Goal: Task Accomplishment & Management: Complete application form

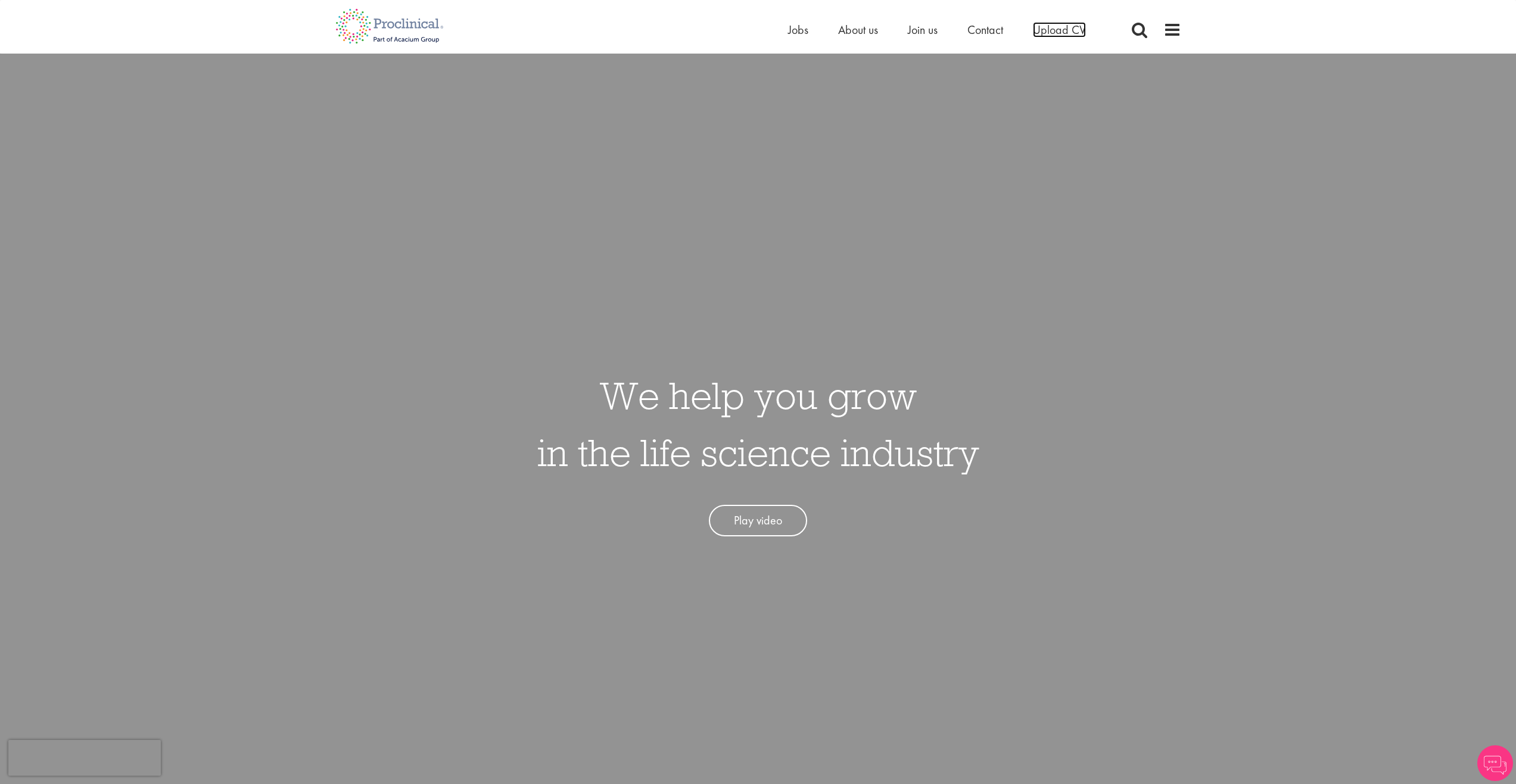
click at [1070, 31] on span "Upload CV" at bounding box center [1059, 30] width 53 height 16
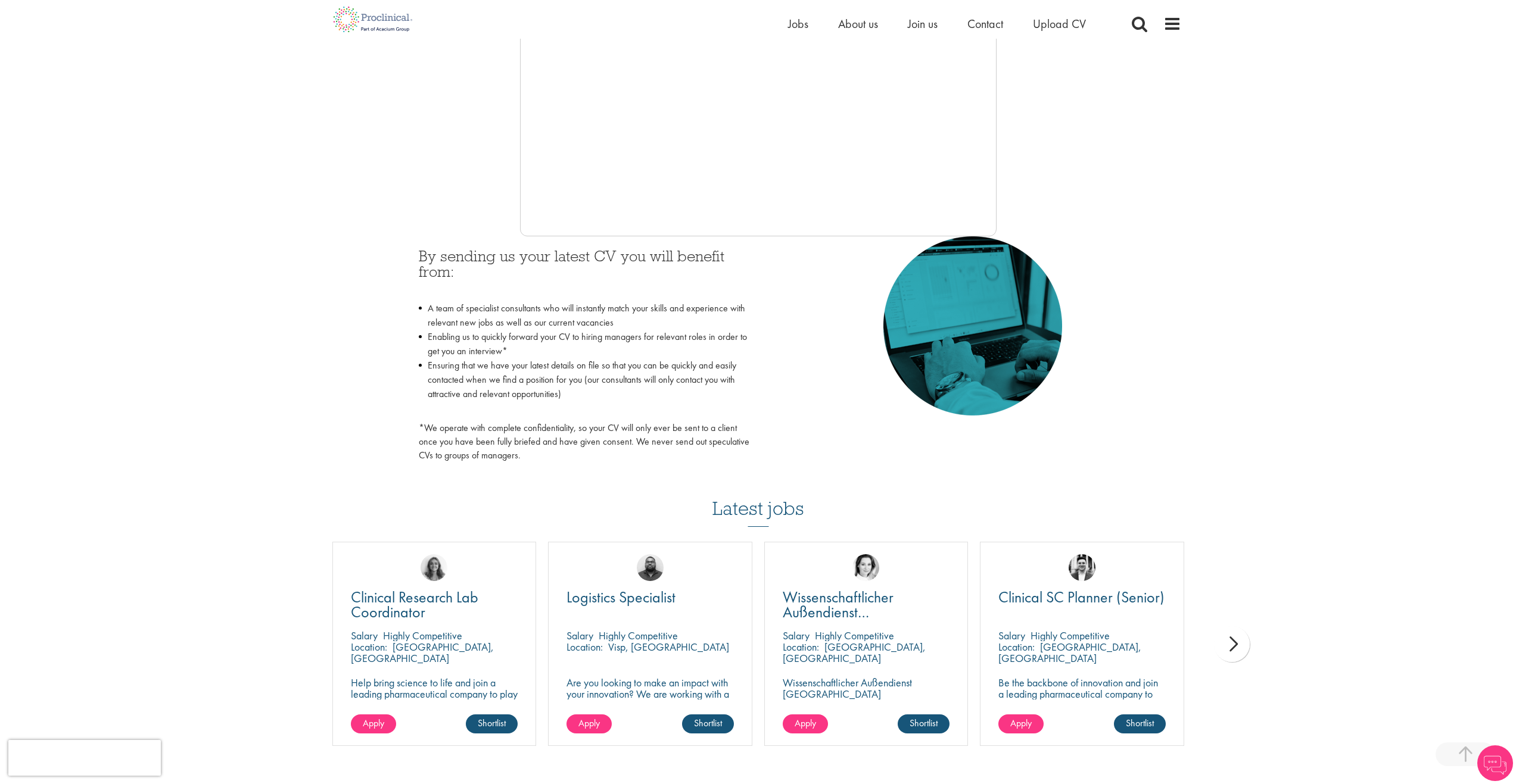
scroll to position [536, 0]
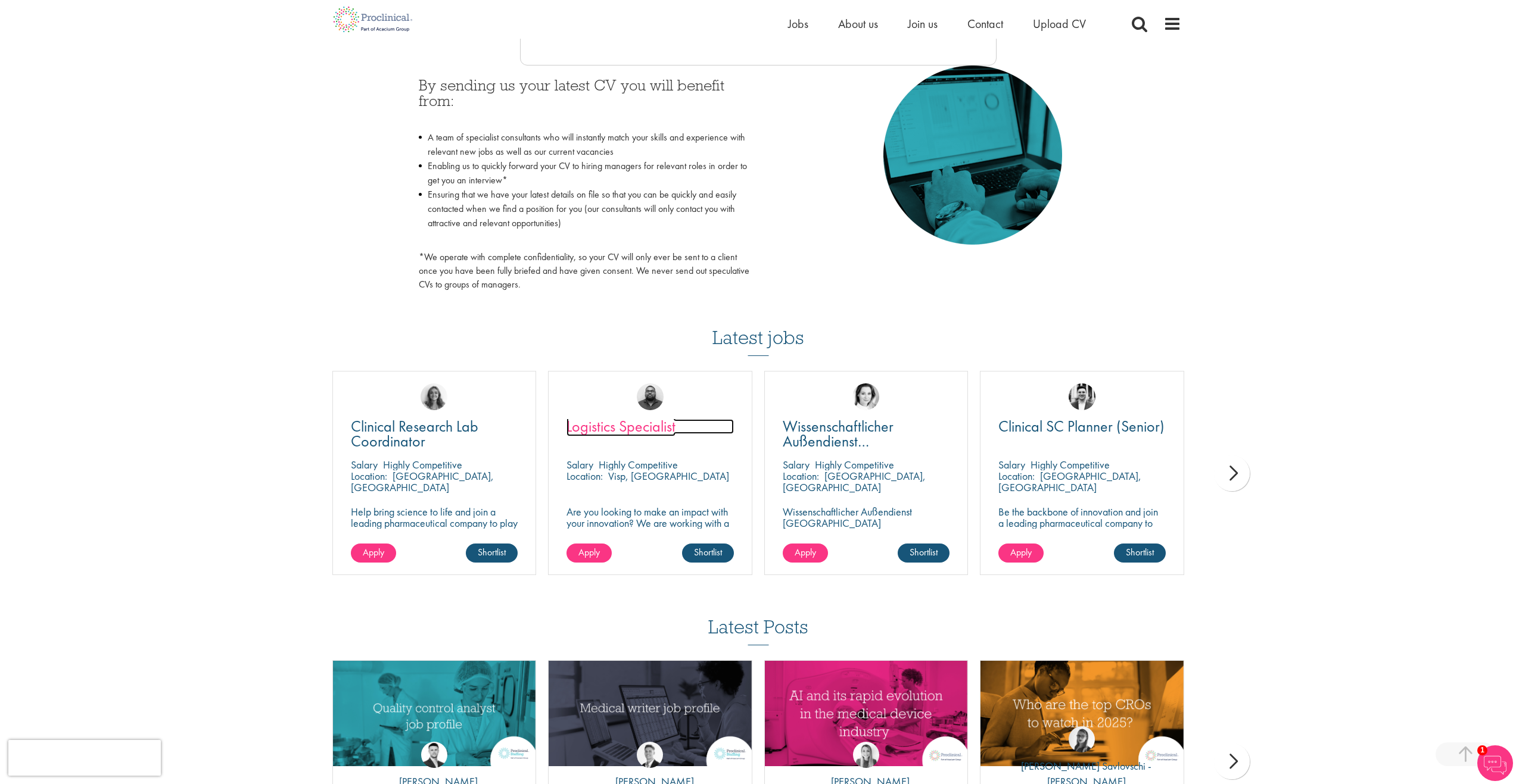
click at [607, 428] on span "Logistics Specialist" at bounding box center [620, 426] width 109 height 20
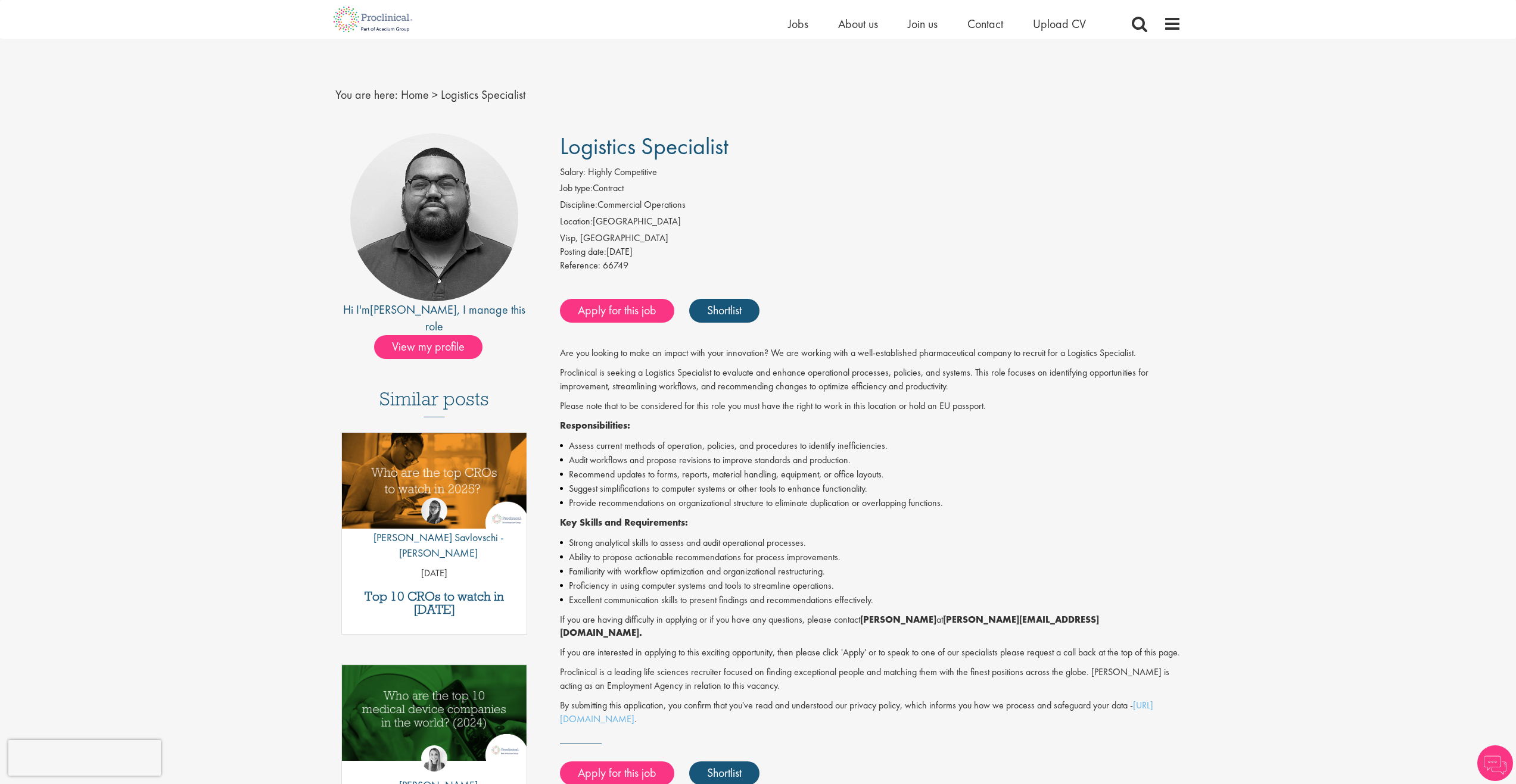
scroll to position [119, 0]
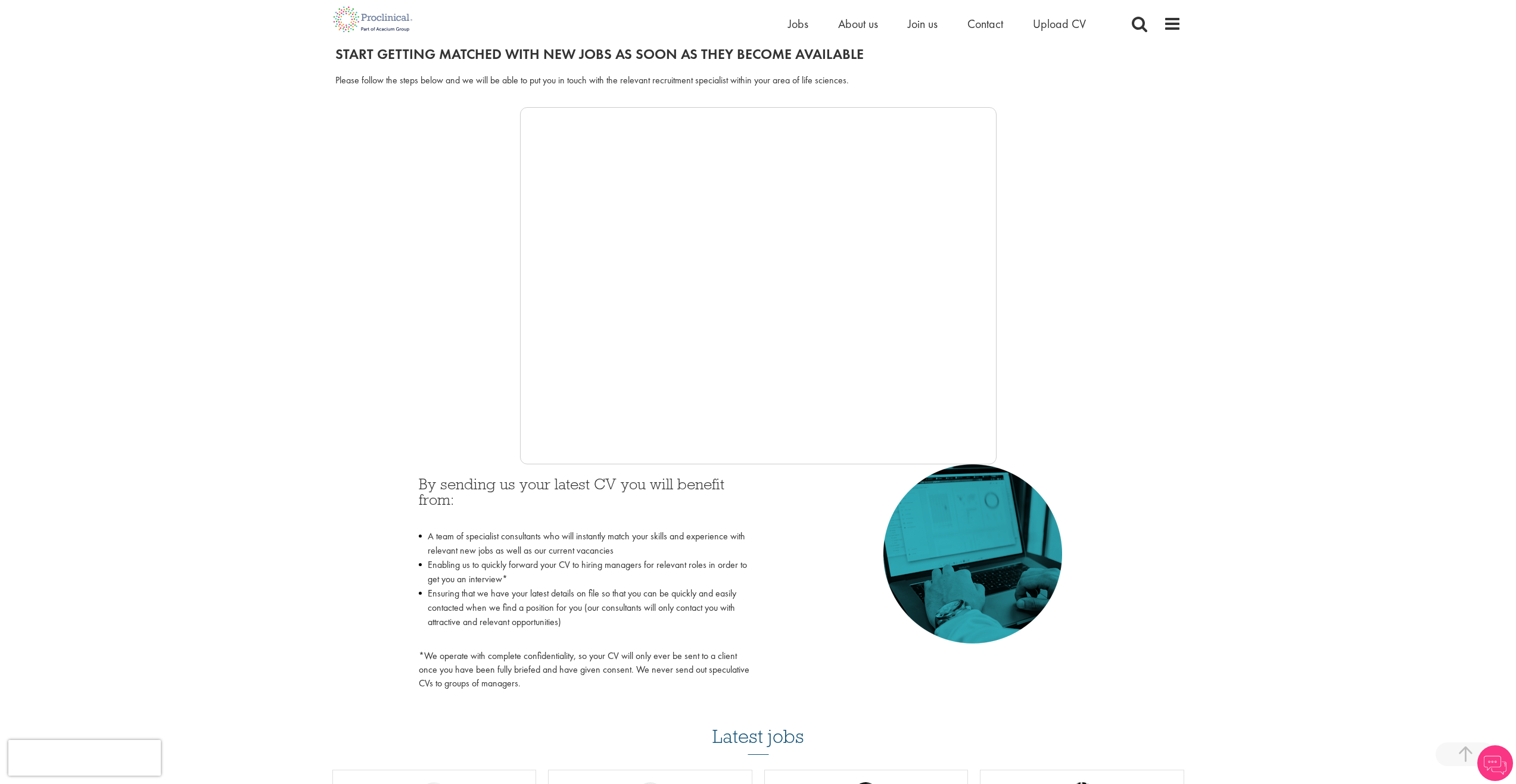
scroll to position [135, 0]
click at [1064, 27] on span "Upload CV" at bounding box center [1059, 24] width 53 height 16
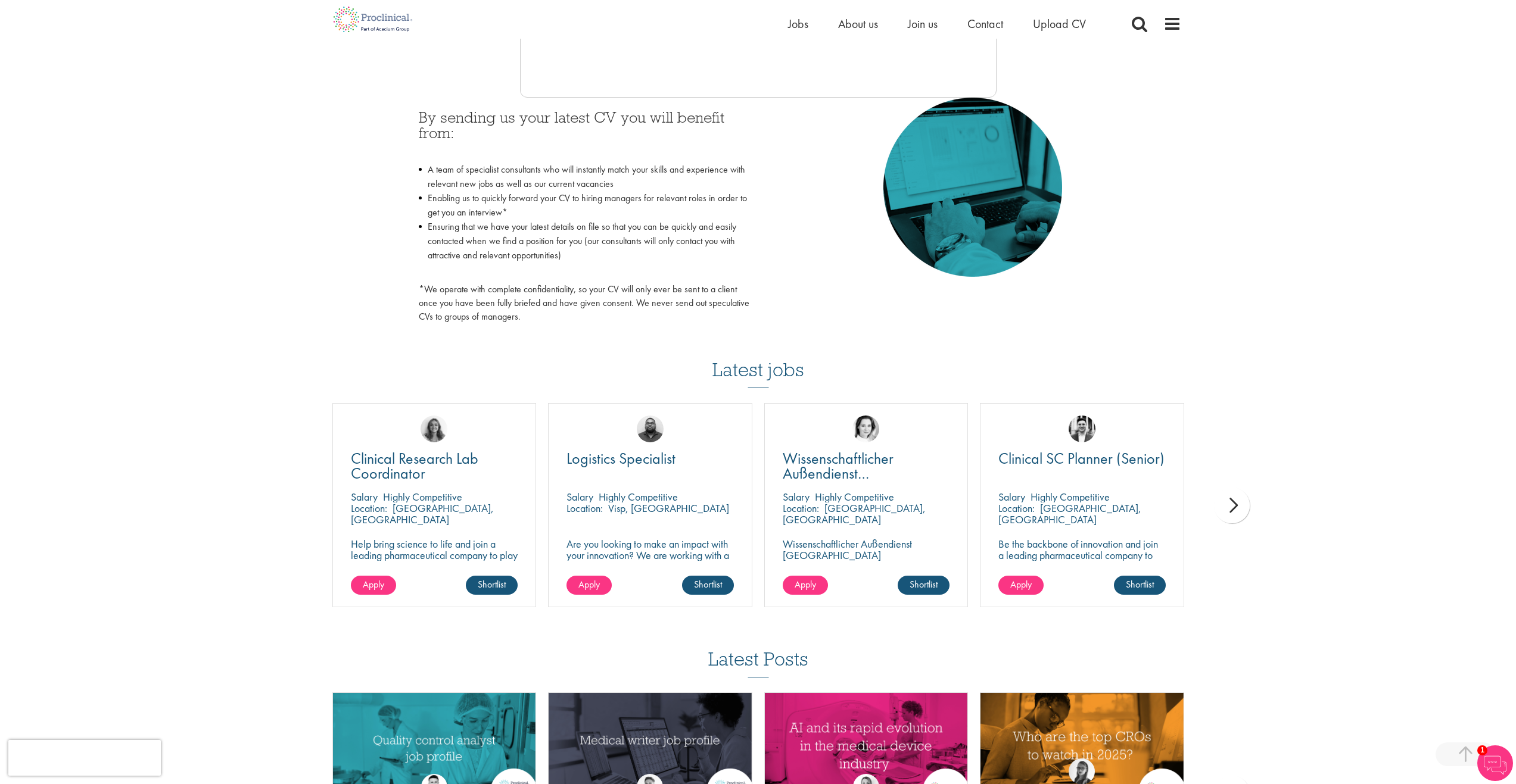
scroll to position [357, 0]
